Goal: Information Seeking & Learning: Learn about a topic

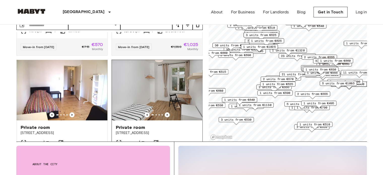
scroll to position [87, 0]
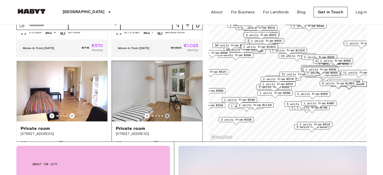
click at [165, 113] on icon "Previous image" at bounding box center [167, 115] width 5 height 5
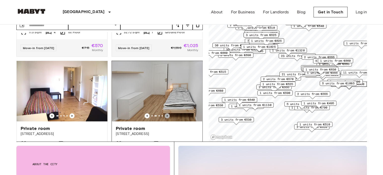
click at [165, 113] on icon "Previous image" at bounding box center [167, 115] width 5 height 5
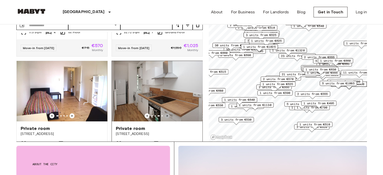
click at [165, 113] on icon "Previous image" at bounding box center [167, 115] width 5 height 5
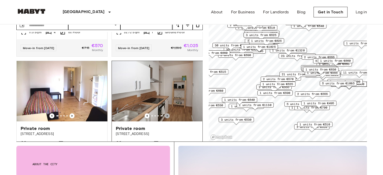
click at [165, 113] on icon "Previous image" at bounding box center [167, 115] width 5 height 5
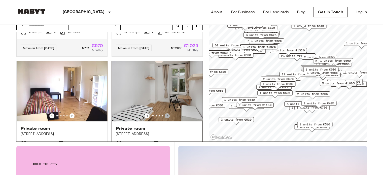
click at [165, 113] on icon "Previous image" at bounding box center [167, 115] width 5 height 5
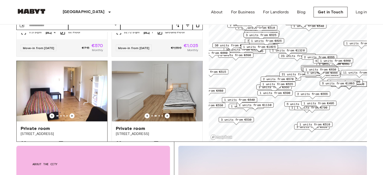
click at [70, 112] on img at bounding box center [62, 91] width 91 height 60
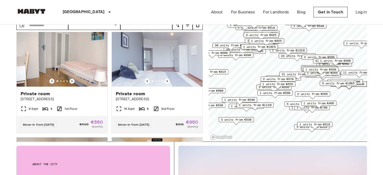
scroll to position [233, 0]
click at [165, 79] on icon "Previous image" at bounding box center [167, 81] width 5 height 5
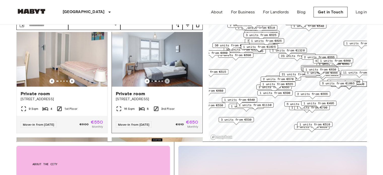
click at [165, 79] on icon "Previous image" at bounding box center [167, 81] width 5 height 5
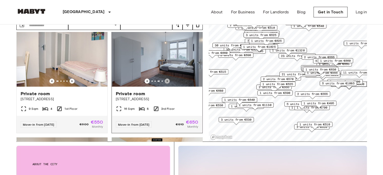
click at [165, 79] on icon "Previous image" at bounding box center [167, 81] width 5 height 5
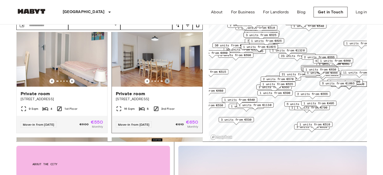
click at [165, 79] on icon "Previous image" at bounding box center [167, 81] width 5 height 5
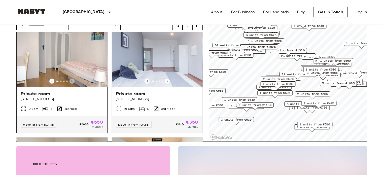
click at [71, 80] on icon "Previous image" at bounding box center [71, 81] width 1 height 2
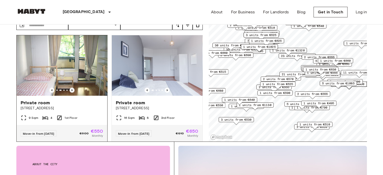
scroll to position [224, 0]
click at [71, 88] on icon "Previous image" at bounding box center [71, 90] width 5 height 5
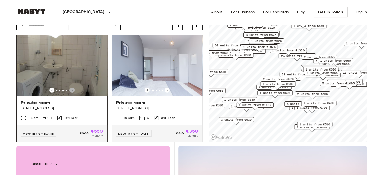
click at [71, 88] on icon "Previous image" at bounding box center [71, 90] width 5 height 5
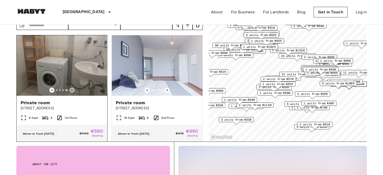
click at [71, 88] on icon "Previous image" at bounding box center [71, 90] width 5 height 5
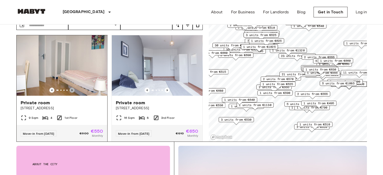
click at [71, 88] on icon "Previous image" at bounding box center [71, 90] width 5 height 5
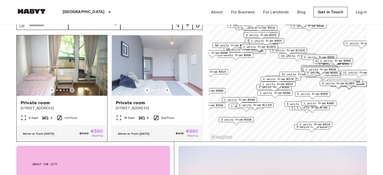
click at [71, 88] on icon "Previous image" at bounding box center [71, 90] width 5 height 5
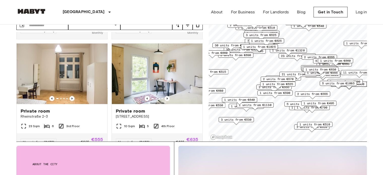
scroll to position [442, 0]
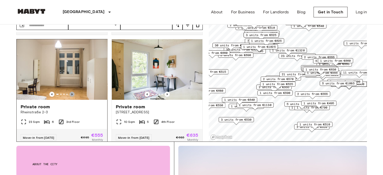
click at [69, 94] on icon "Previous image" at bounding box center [71, 94] width 5 height 5
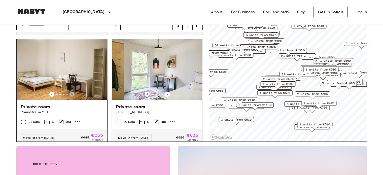
click at [69, 94] on icon "Previous image" at bounding box center [71, 94] width 5 height 5
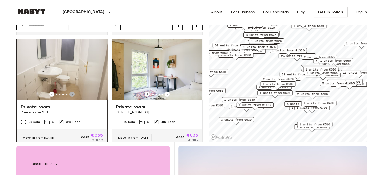
click at [69, 94] on icon "Previous image" at bounding box center [71, 94] width 5 height 5
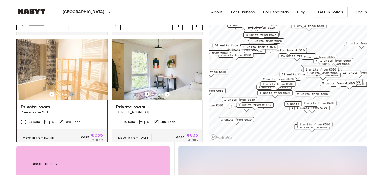
click at [69, 94] on icon "Previous image" at bounding box center [71, 94] width 5 height 5
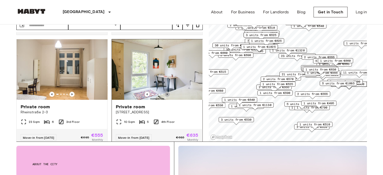
click at [165, 92] on icon "Previous image" at bounding box center [167, 94] width 5 height 5
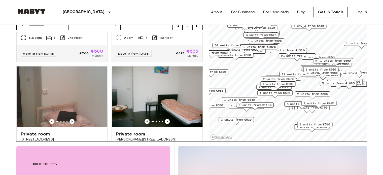
scroll to position [638, 0]
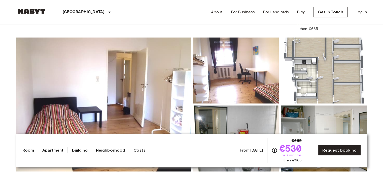
scroll to position [35, 0]
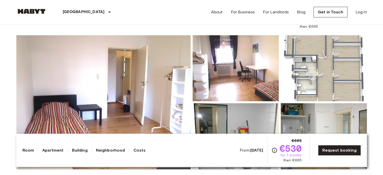
click at [304, 67] on img at bounding box center [324, 68] width 86 height 66
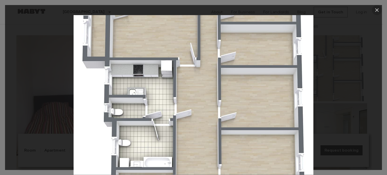
click at [376, 10] on icon "button" at bounding box center [377, 10] width 6 height 6
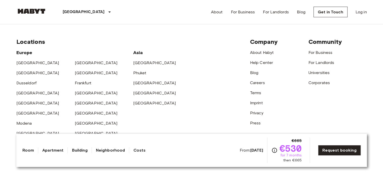
scroll to position [1013, 0]
